Goal: Transaction & Acquisition: Purchase product/service

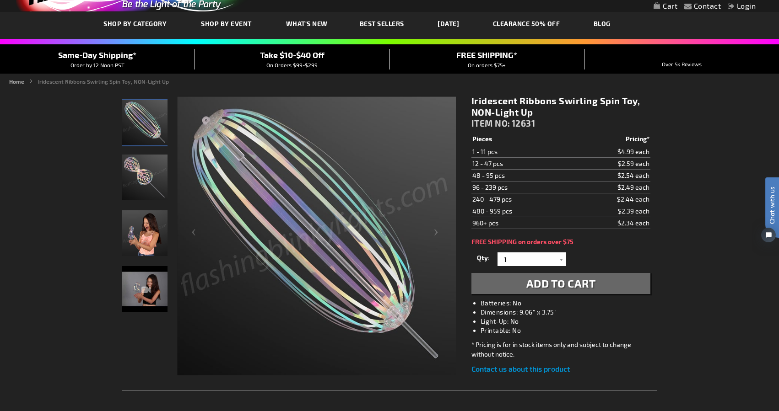
scroll to position [49, 0]
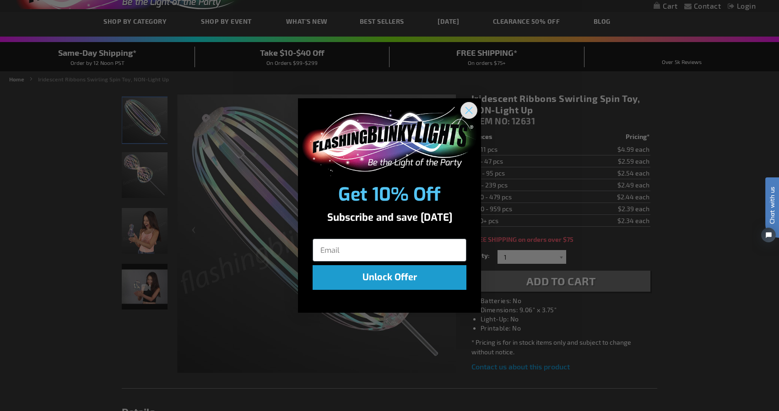
click at [470, 107] on circle "Close dialog" at bounding box center [468, 110] width 15 height 15
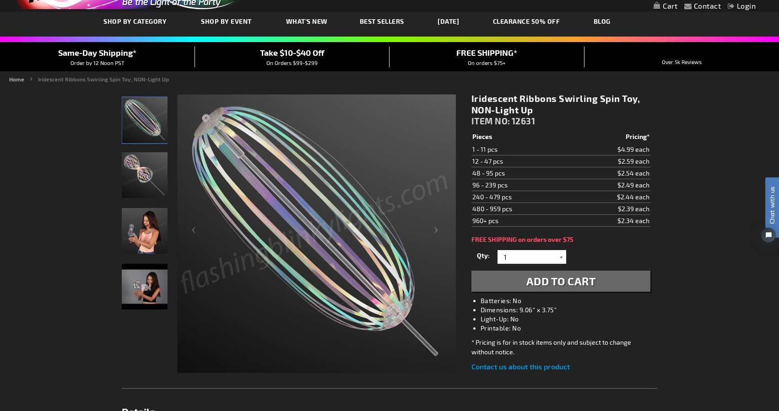
click at [562, 259] on div at bounding box center [561, 257] width 9 height 14
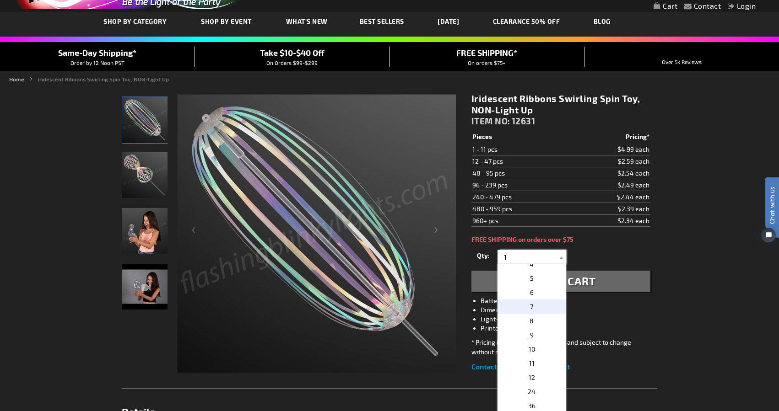
scroll to position [57, 0]
click at [538, 374] on p "12" at bounding box center [531, 370] width 69 height 14
type input "12"
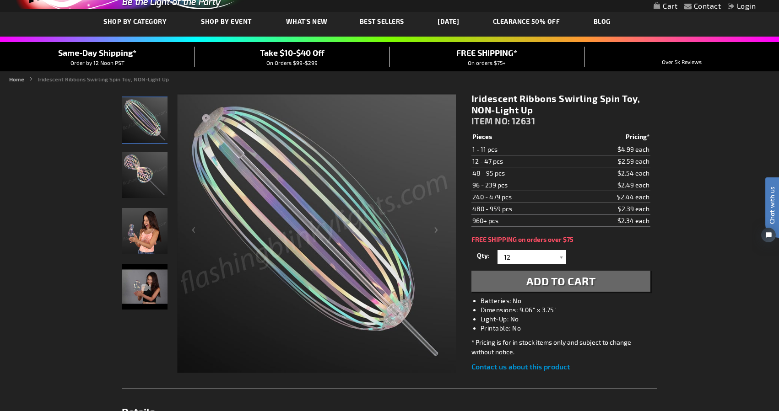
click at [552, 288] on button "Add to Cart" at bounding box center [560, 281] width 179 height 21
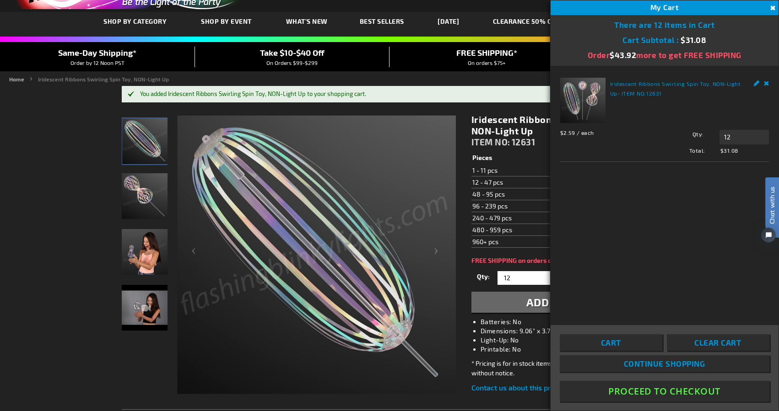
click at [773, 7] on button "Close" at bounding box center [772, 8] width 10 height 10
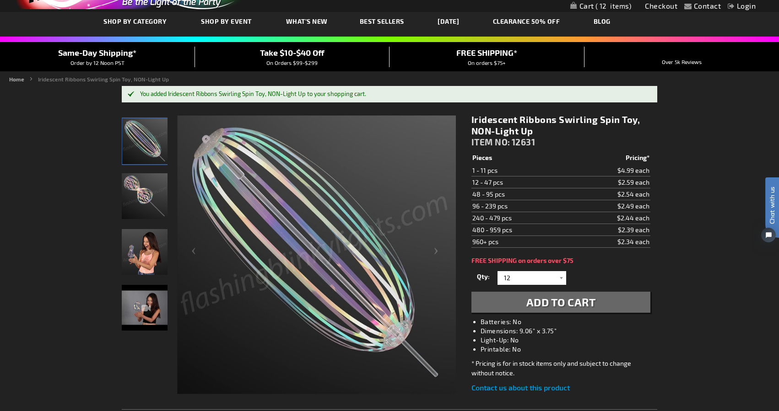
scroll to position [0, 0]
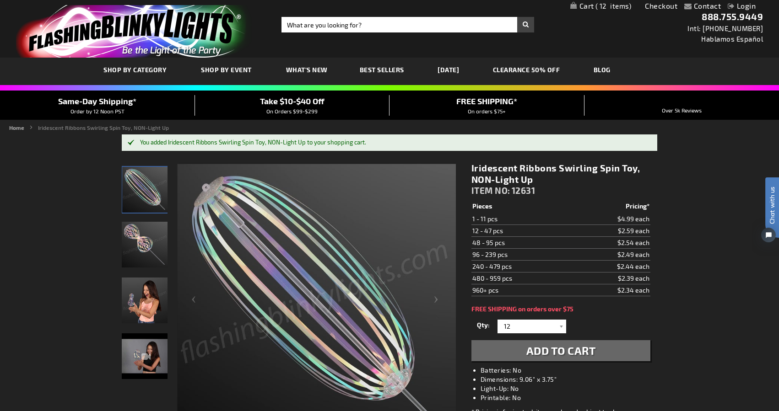
click at [322, 72] on span "What's New" at bounding box center [307, 70] width 42 height 8
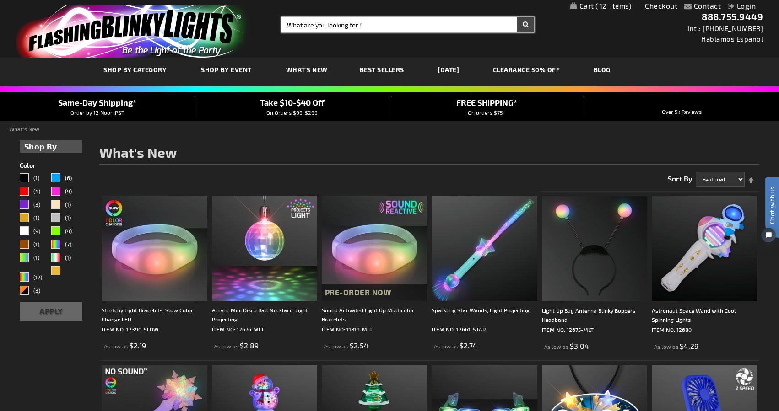
click at [337, 27] on input "Search" at bounding box center [407, 25] width 253 height 16
type input "fidgets"
click at [517, 17] on button "Search" at bounding box center [525, 25] width 17 height 16
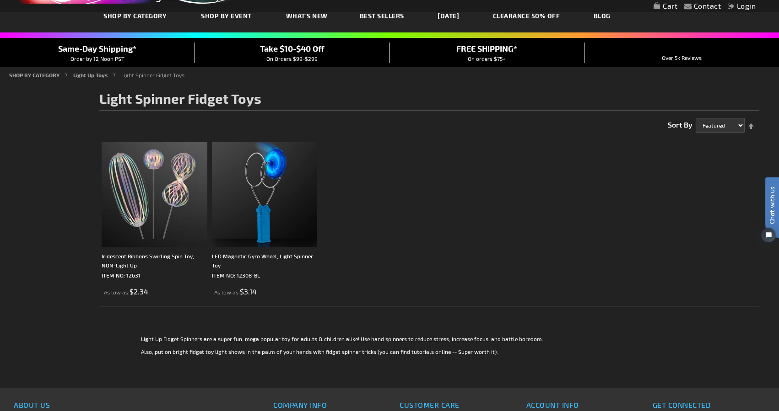
scroll to position [55, 0]
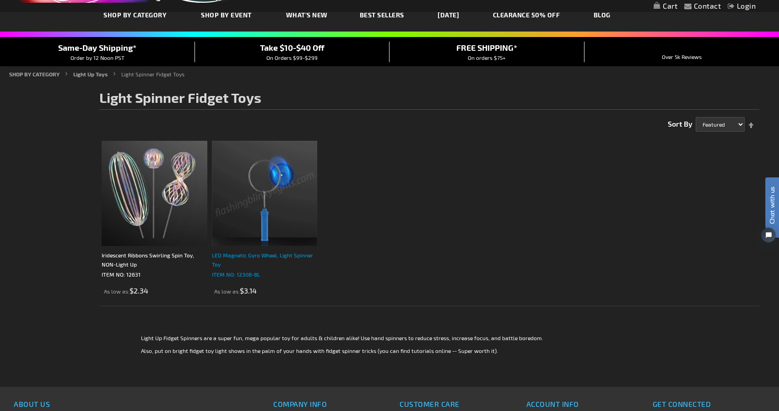
click at [278, 254] on div "LED Magnetic Gyro Wheel, Light Spinner Toy" at bounding box center [264, 260] width 105 height 18
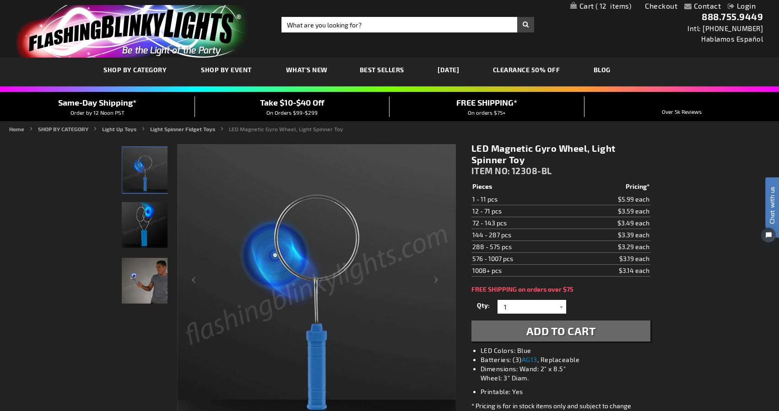
click at [542, 330] on span "Add to Cart" at bounding box center [561, 330] width 70 height 13
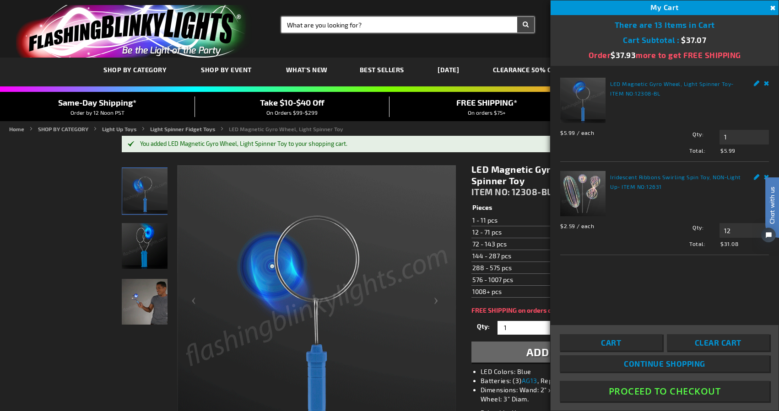
click at [333, 27] on input "Search" at bounding box center [407, 25] width 253 height 16
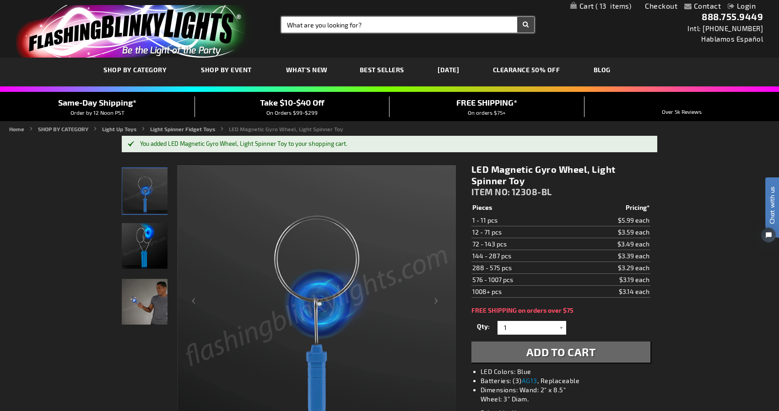
click at [333, 21] on input "Search" at bounding box center [407, 25] width 253 height 16
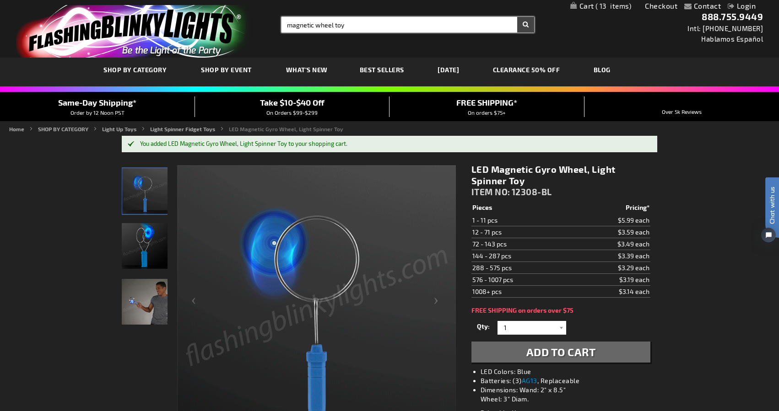
type input "magnetic wheel toy"
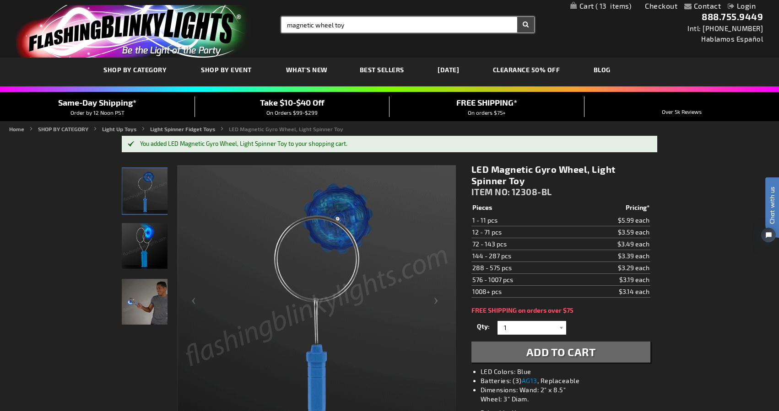
click at [517, 17] on button "Search" at bounding box center [525, 25] width 17 height 16
